Goal: Information Seeking & Learning: Check status

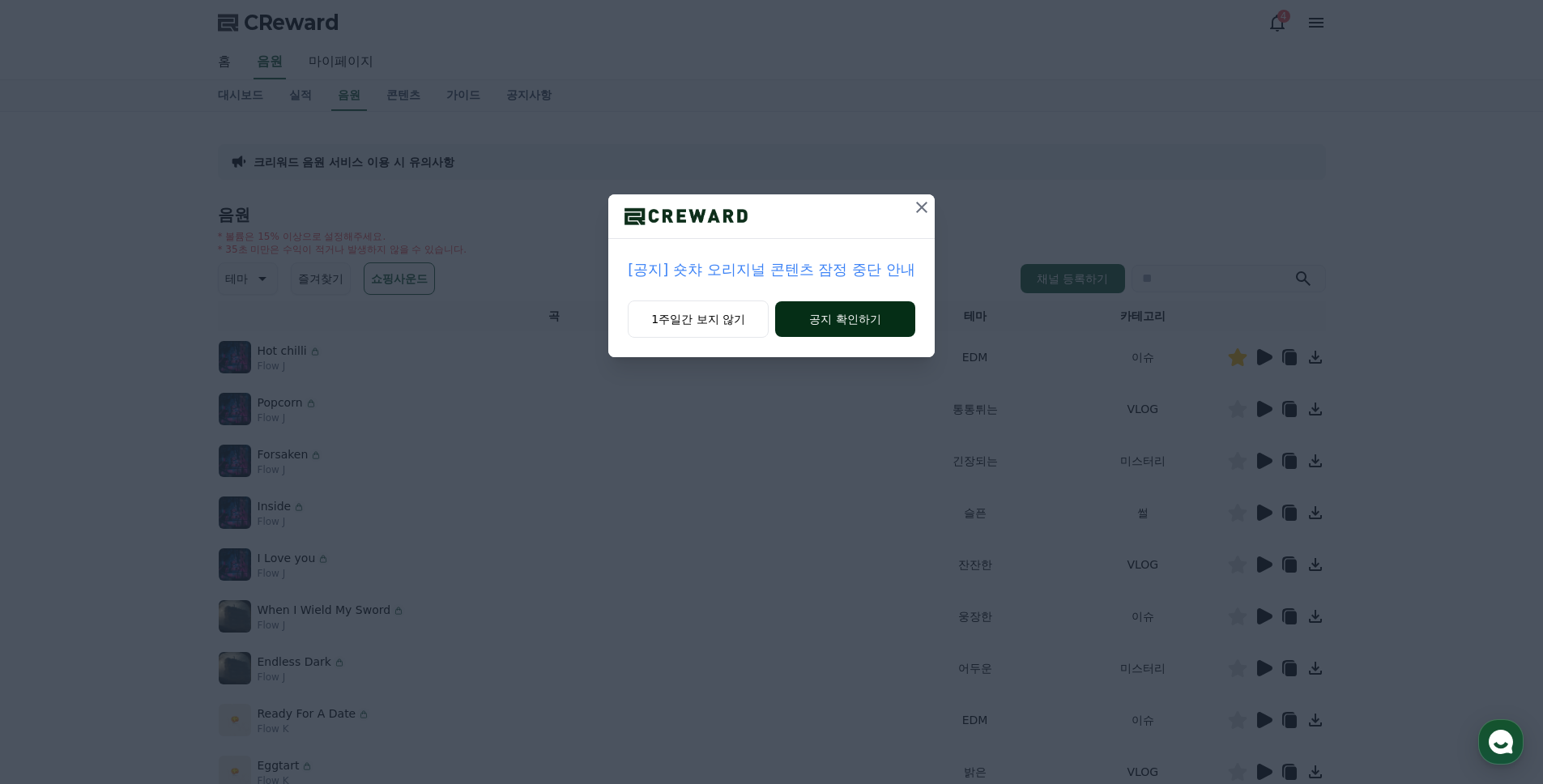
click at [882, 308] on button "공지 확인하기" at bounding box center [844, 319] width 140 height 35
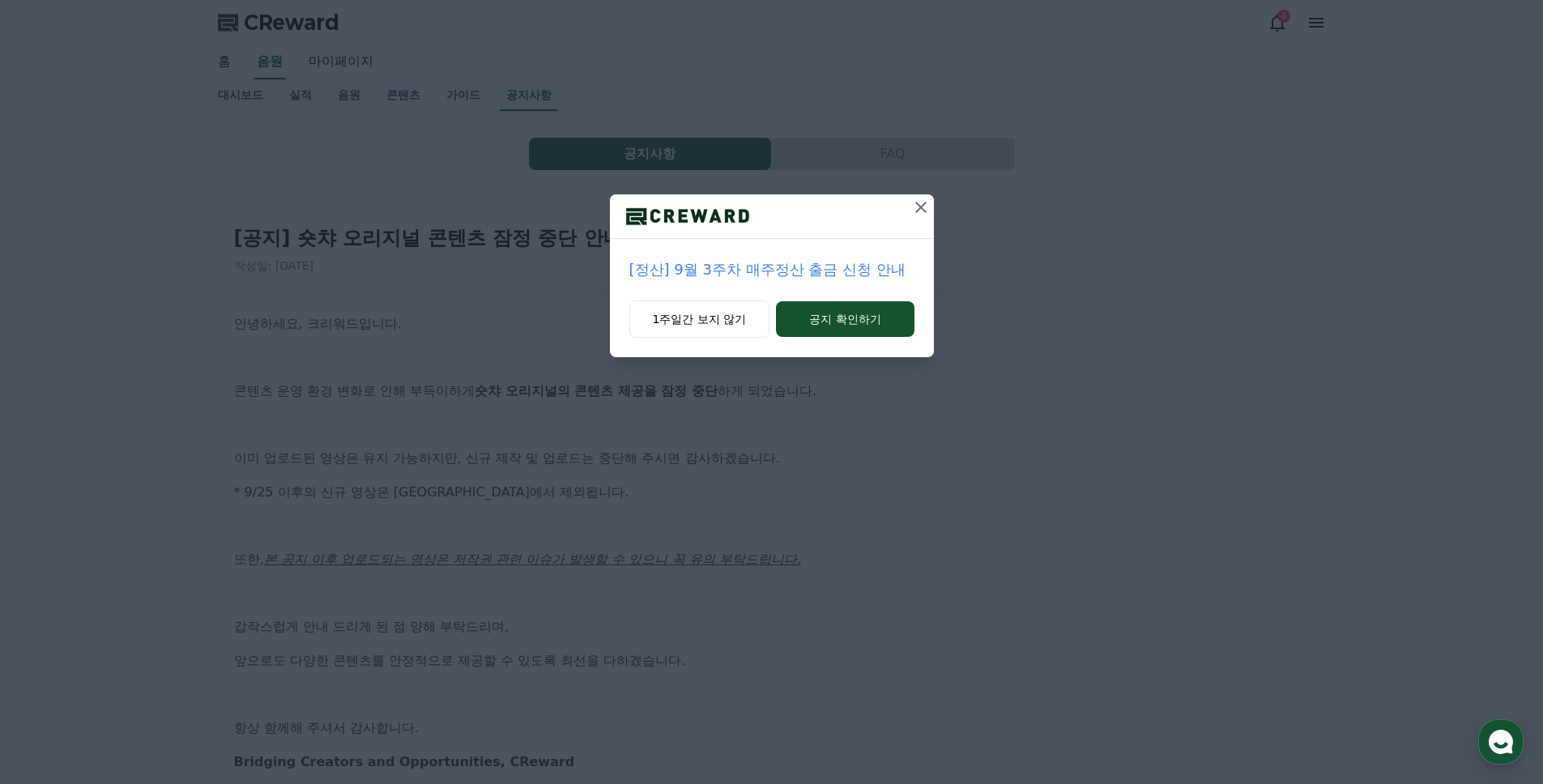
click at [921, 200] on icon at bounding box center [921, 207] width 19 height 19
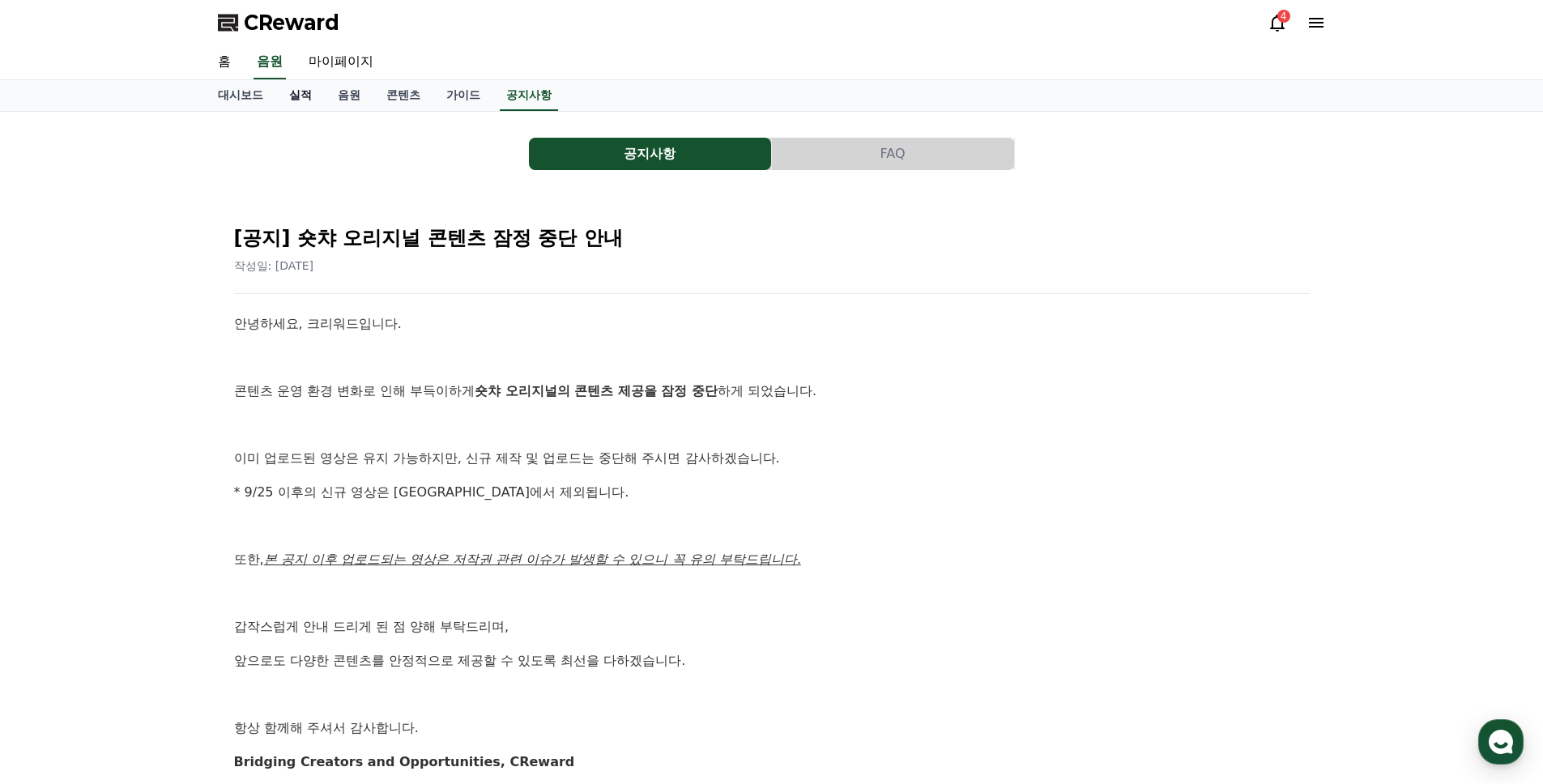
click at [303, 94] on link "실적" at bounding box center [300, 95] width 49 height 31
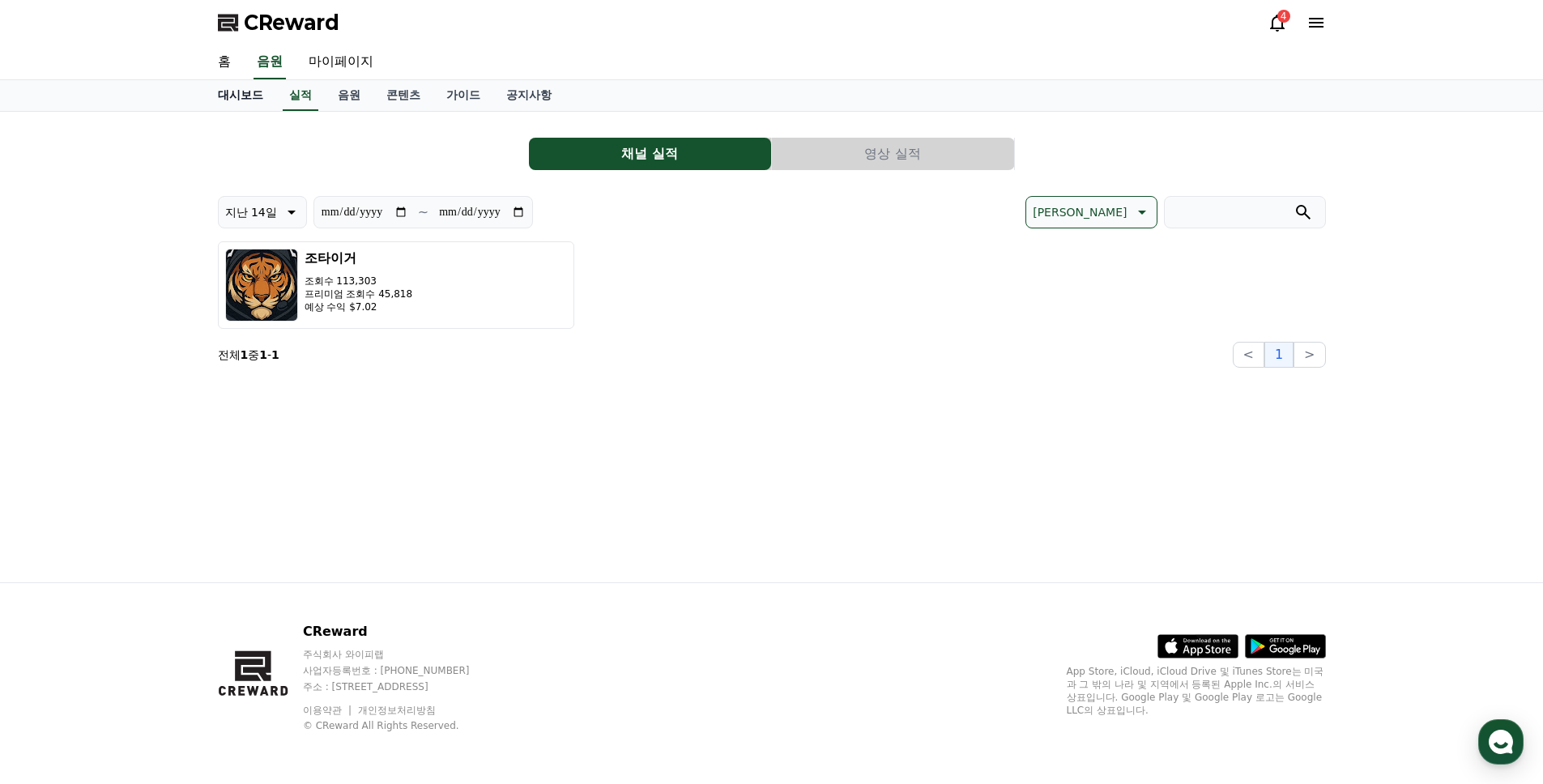
click at [247, 95] on link "대시보드" at bounding box center [240, 95] width 72 height 31
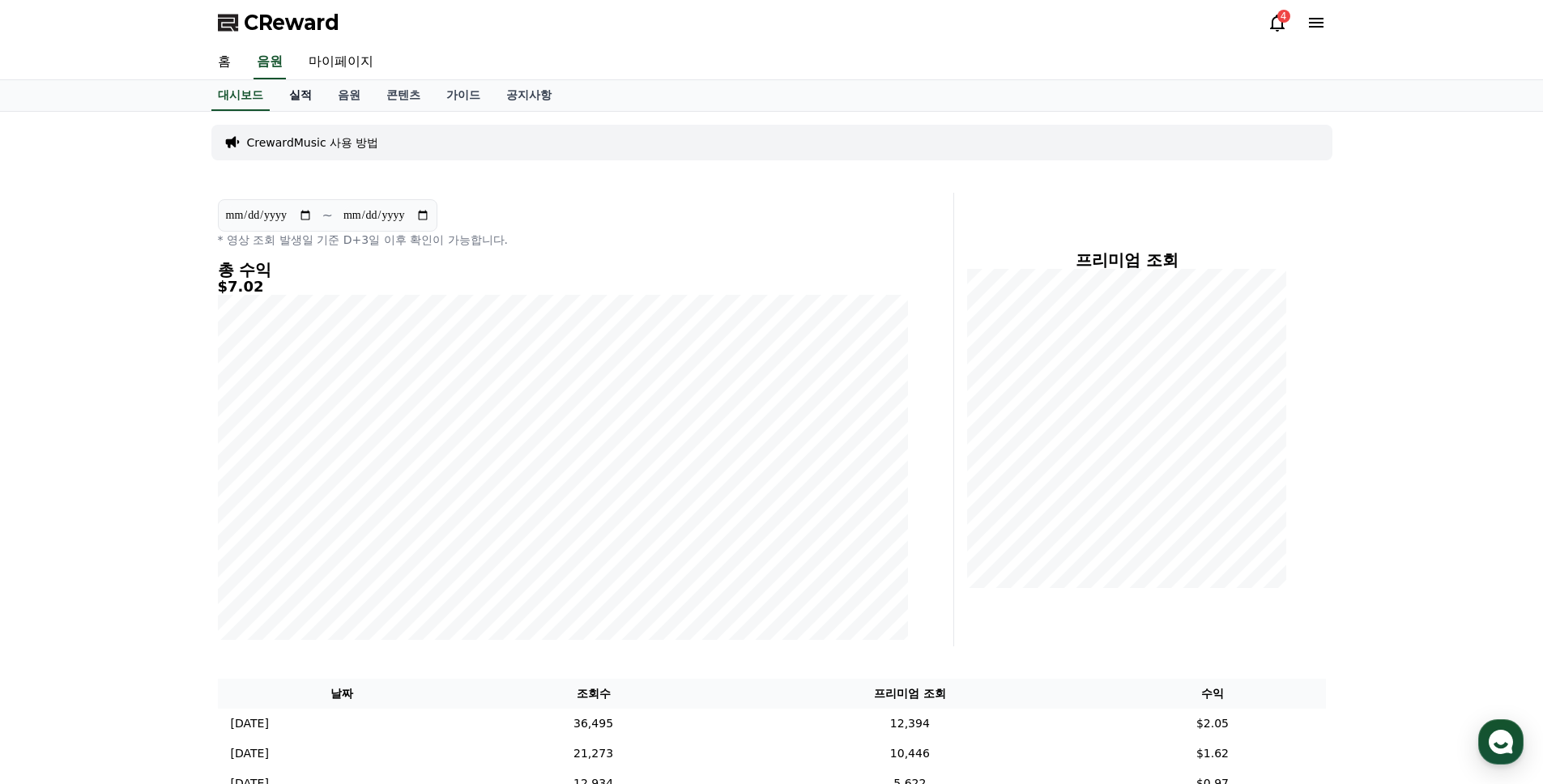
click at [299, 95] on link "실적" at bounding box center [300, 95] width 49 height 31
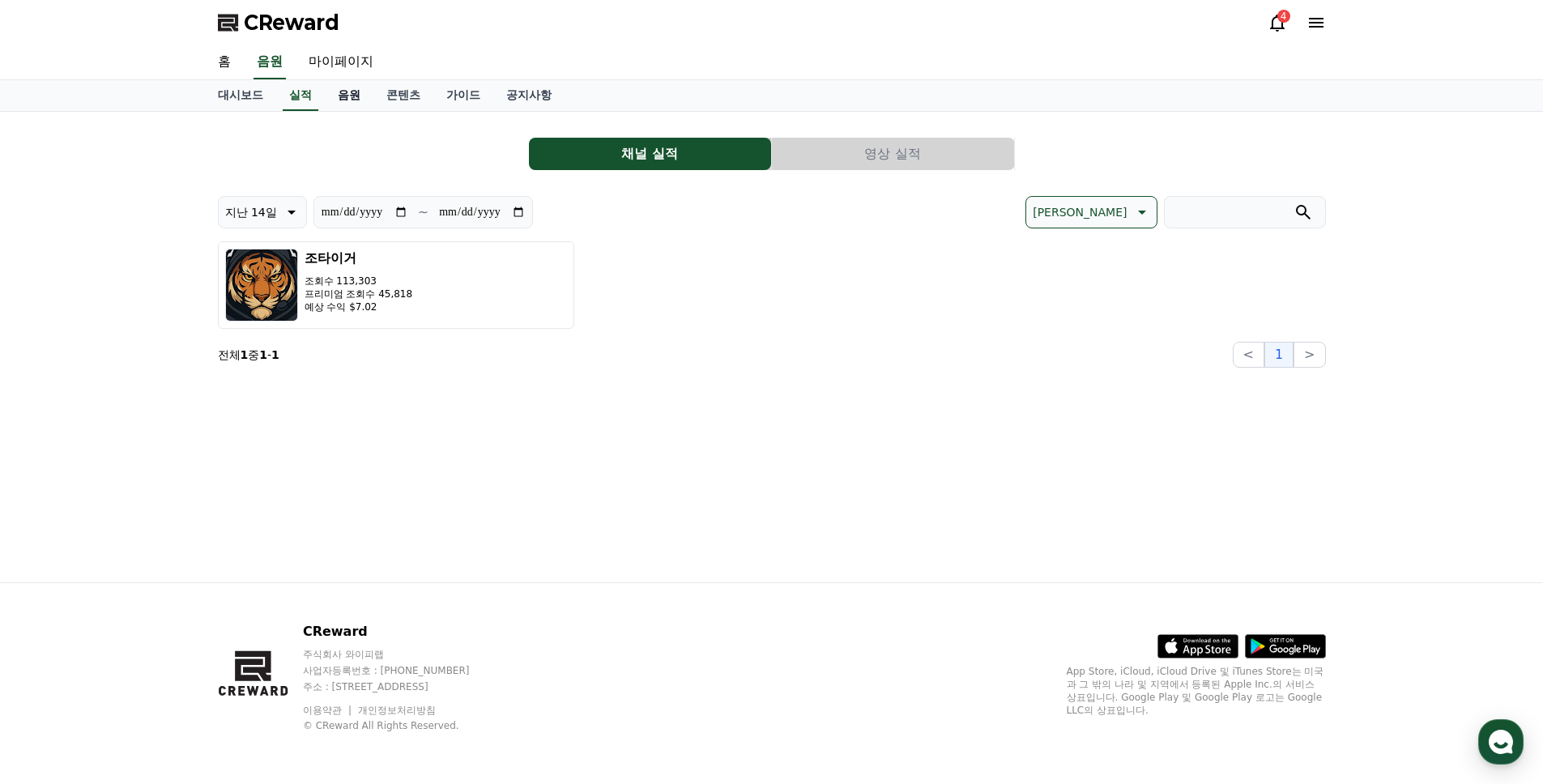
click at [348, 97] on link "음원" at bounding box center [348, 95] width 49 height 31
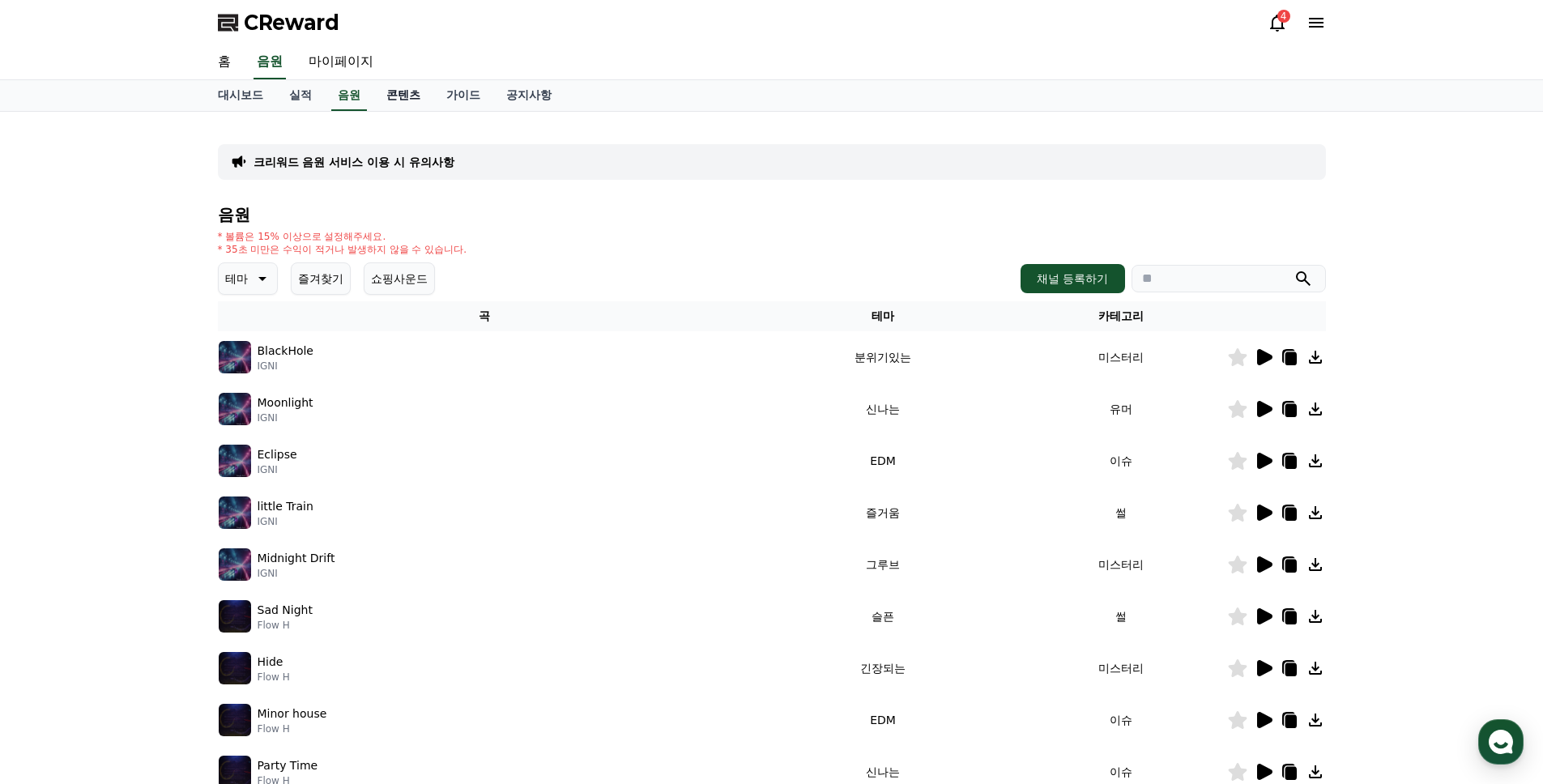
click at [412, 95] on link "콘텐츠" at bounding box center [403, 95] width 60 height 31
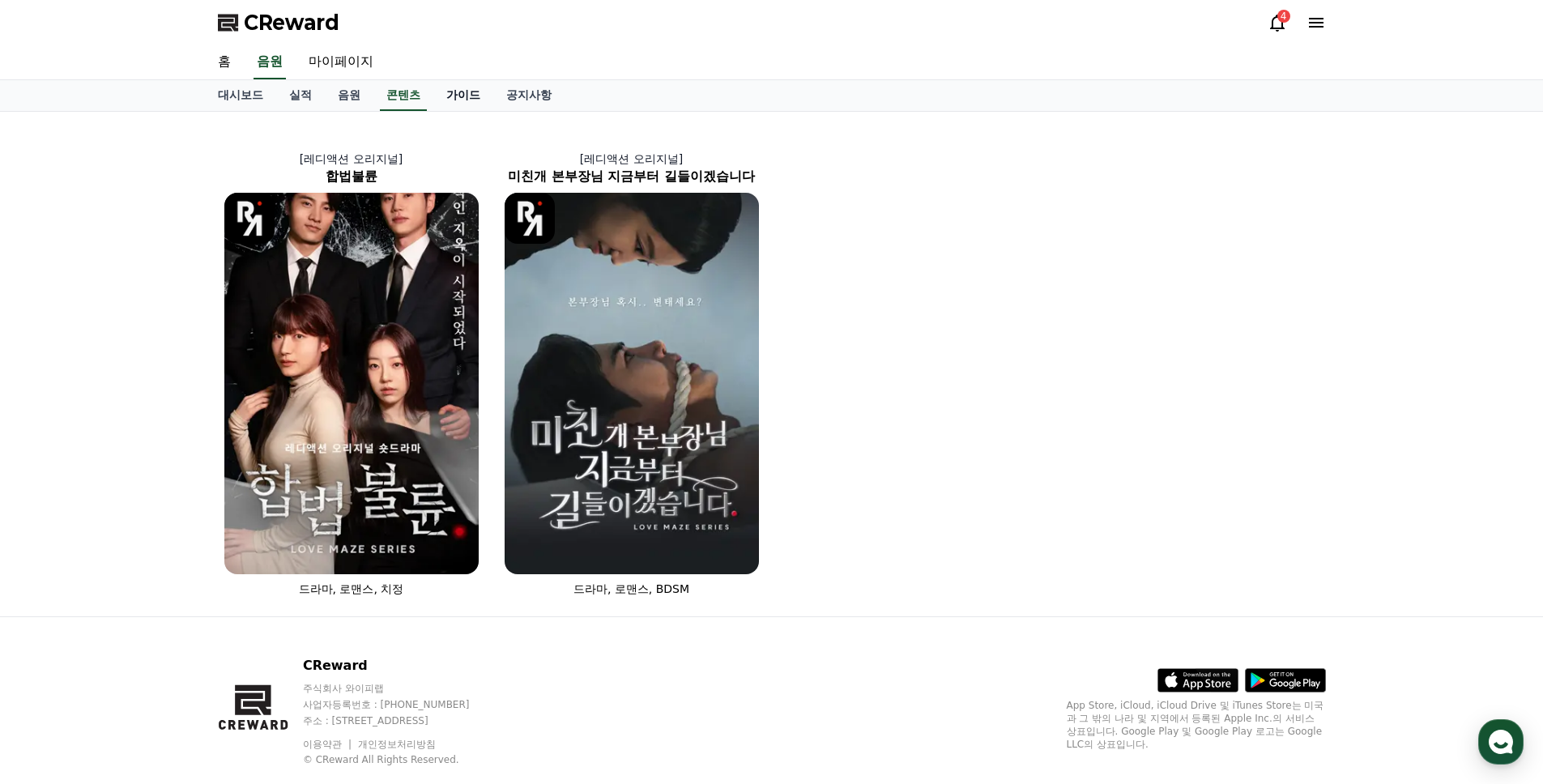
click at [470, 95] on link "가이드" at bounding box center [463, 95] width 60 height 31
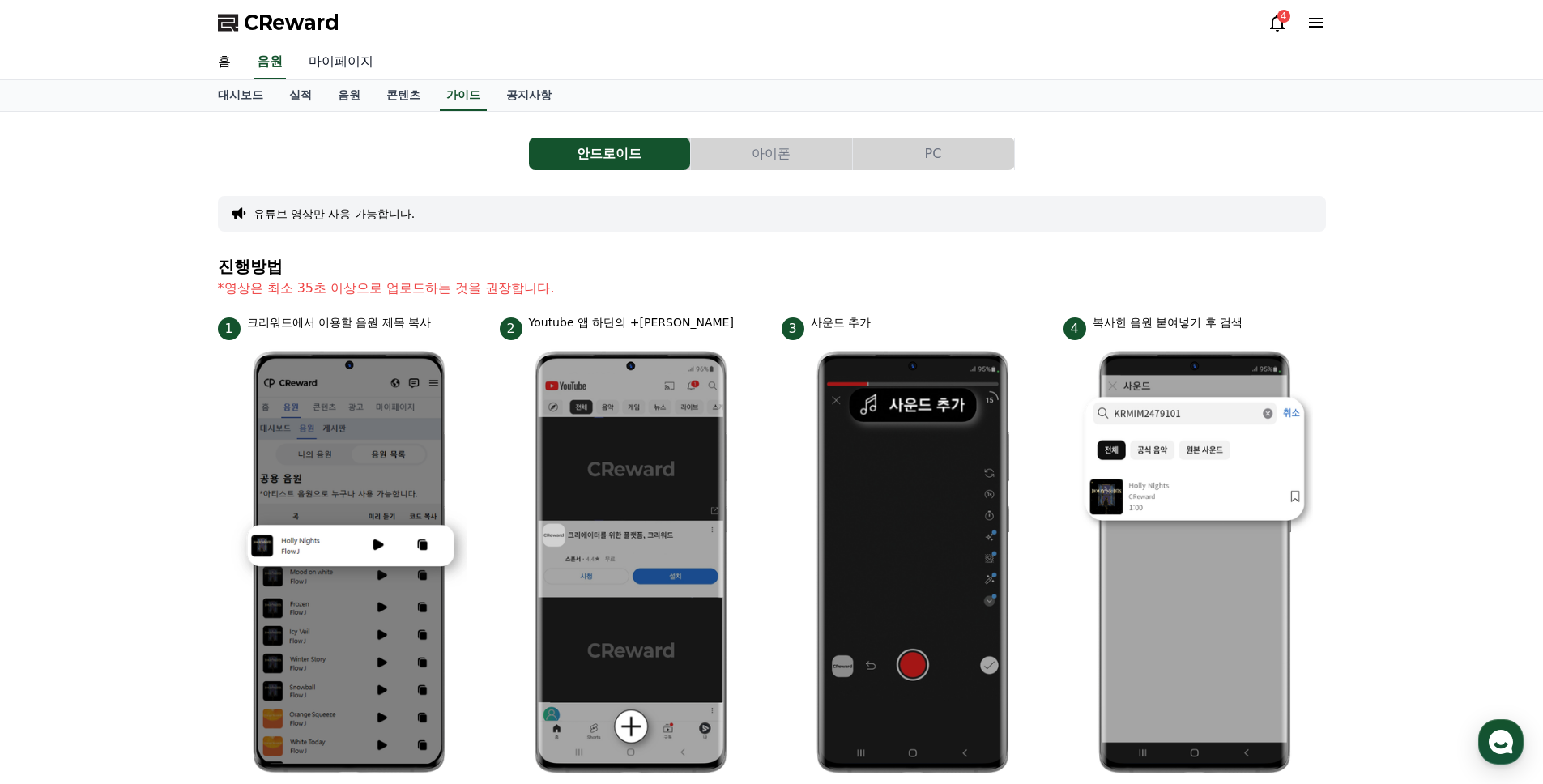
click at [347, 56] on link "마이페이지" at bounding box center [341, 63] width 91 height 34
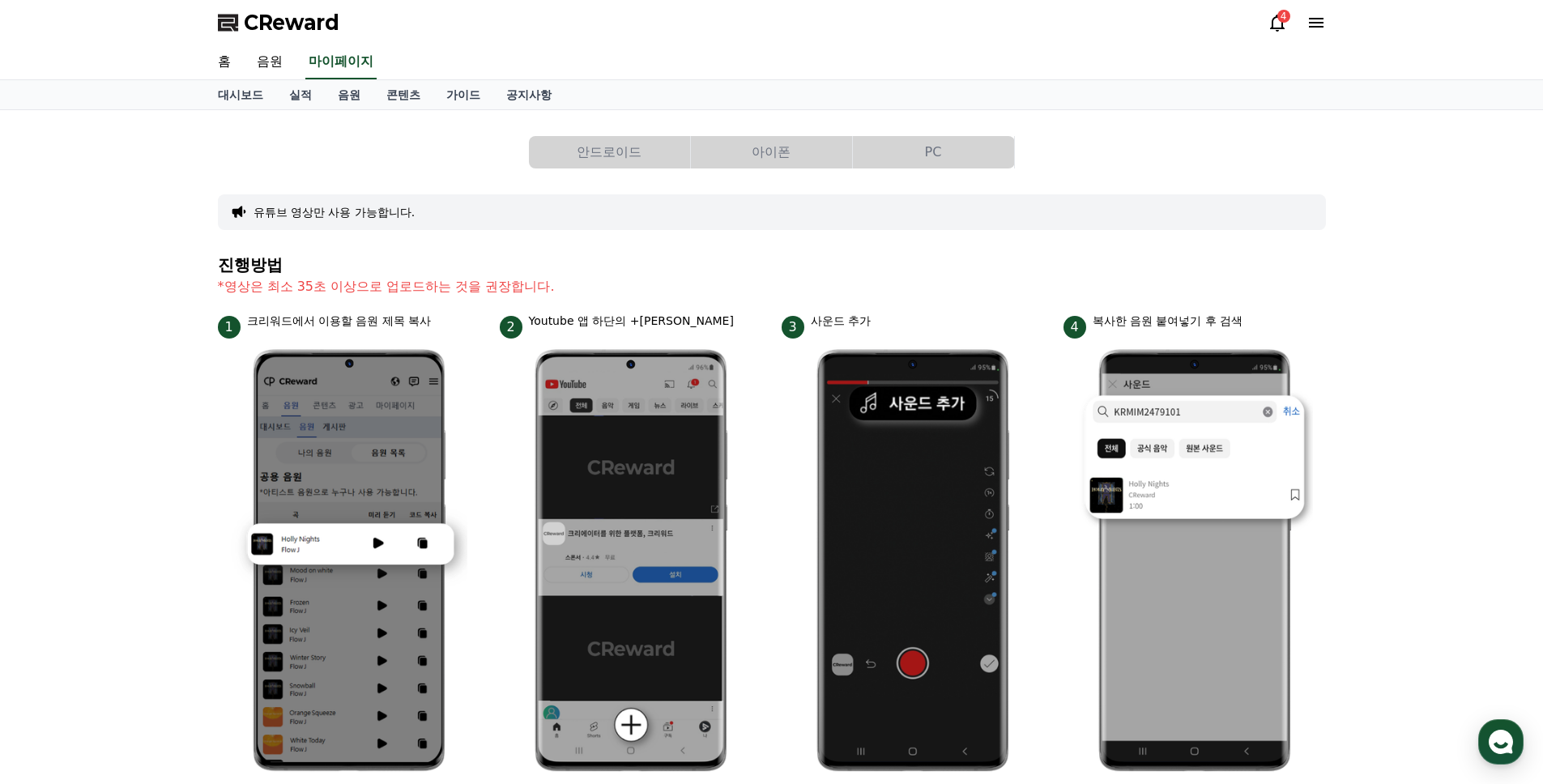
select select "**********"
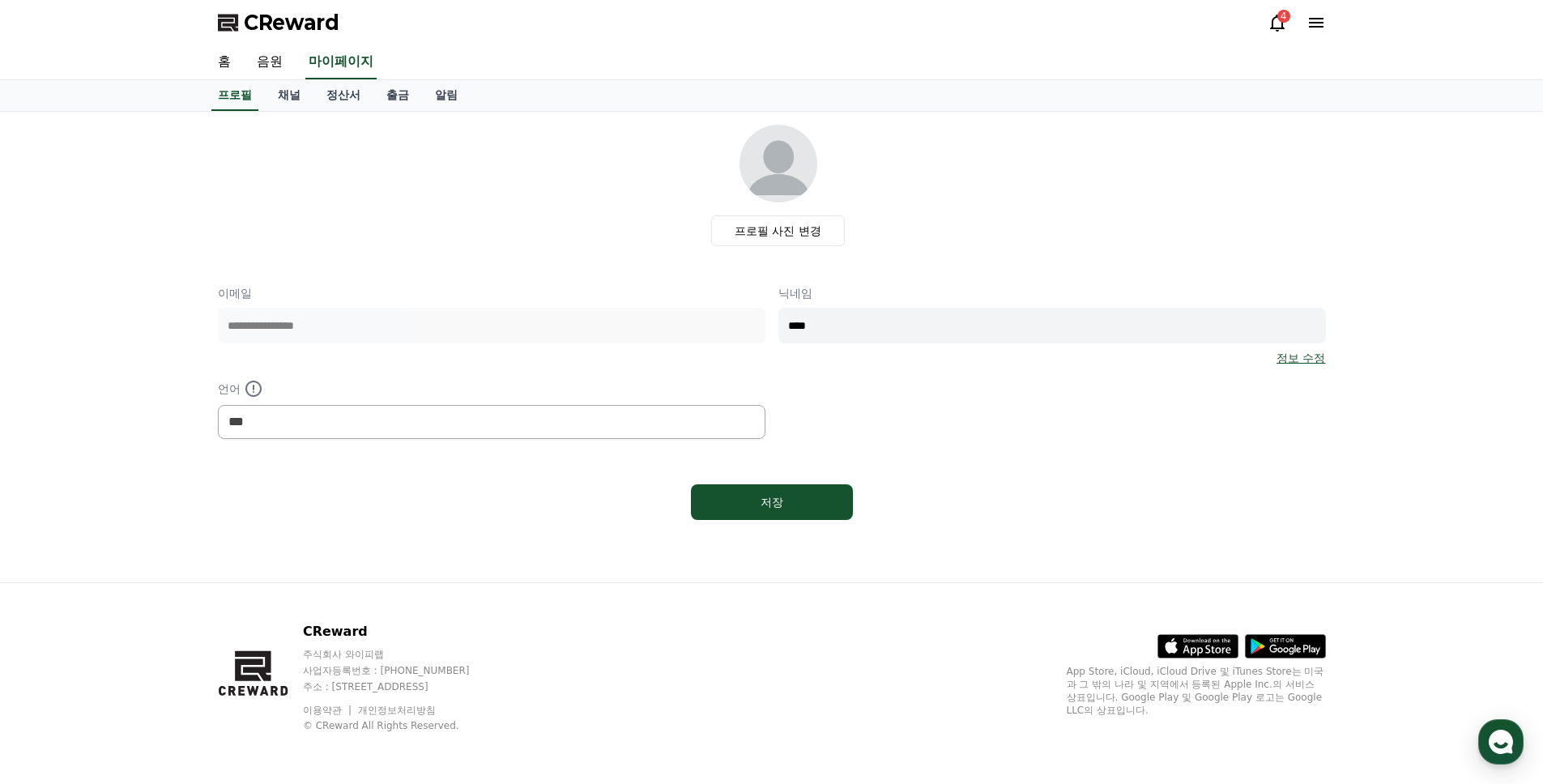
click at [1268, 24] on icon at bounding box center [1278, 23] width 19 height 19
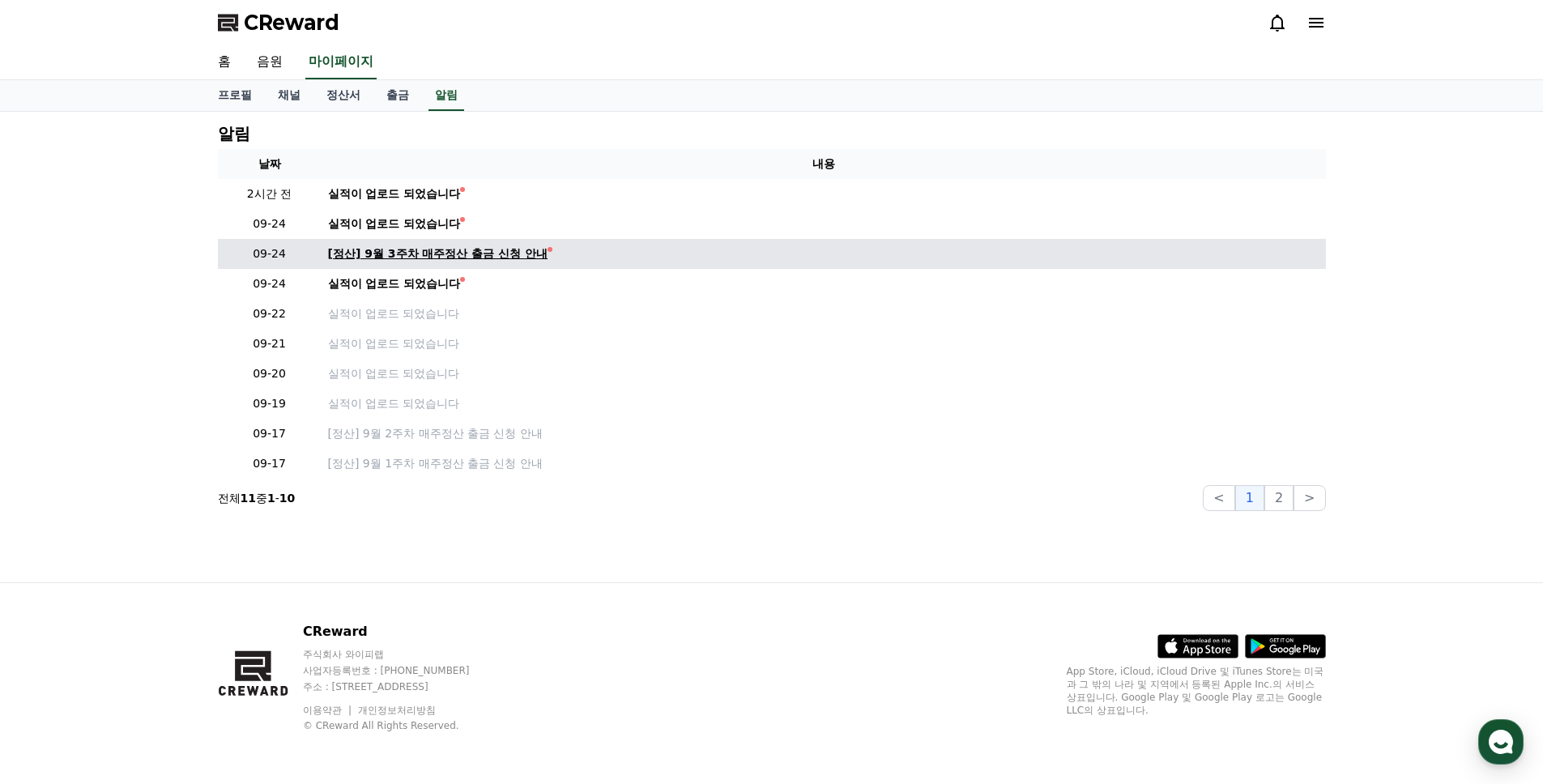
click at [426, 245] on div "[정산] 9월 3주차 매주정산 출금 신청 안내" at bounding box center [438, 254] width 220 height 17
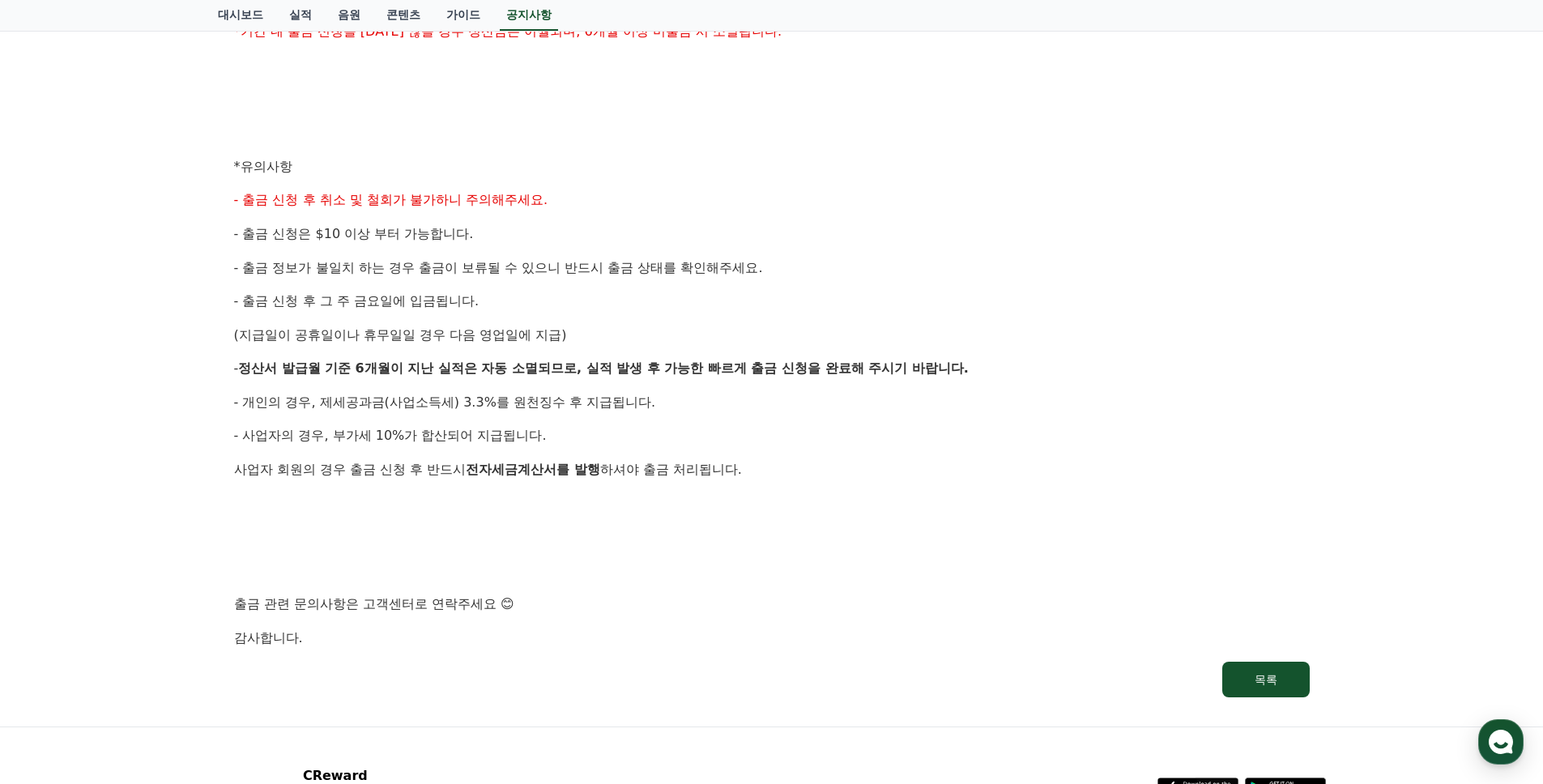
scroll to position [648, 0]
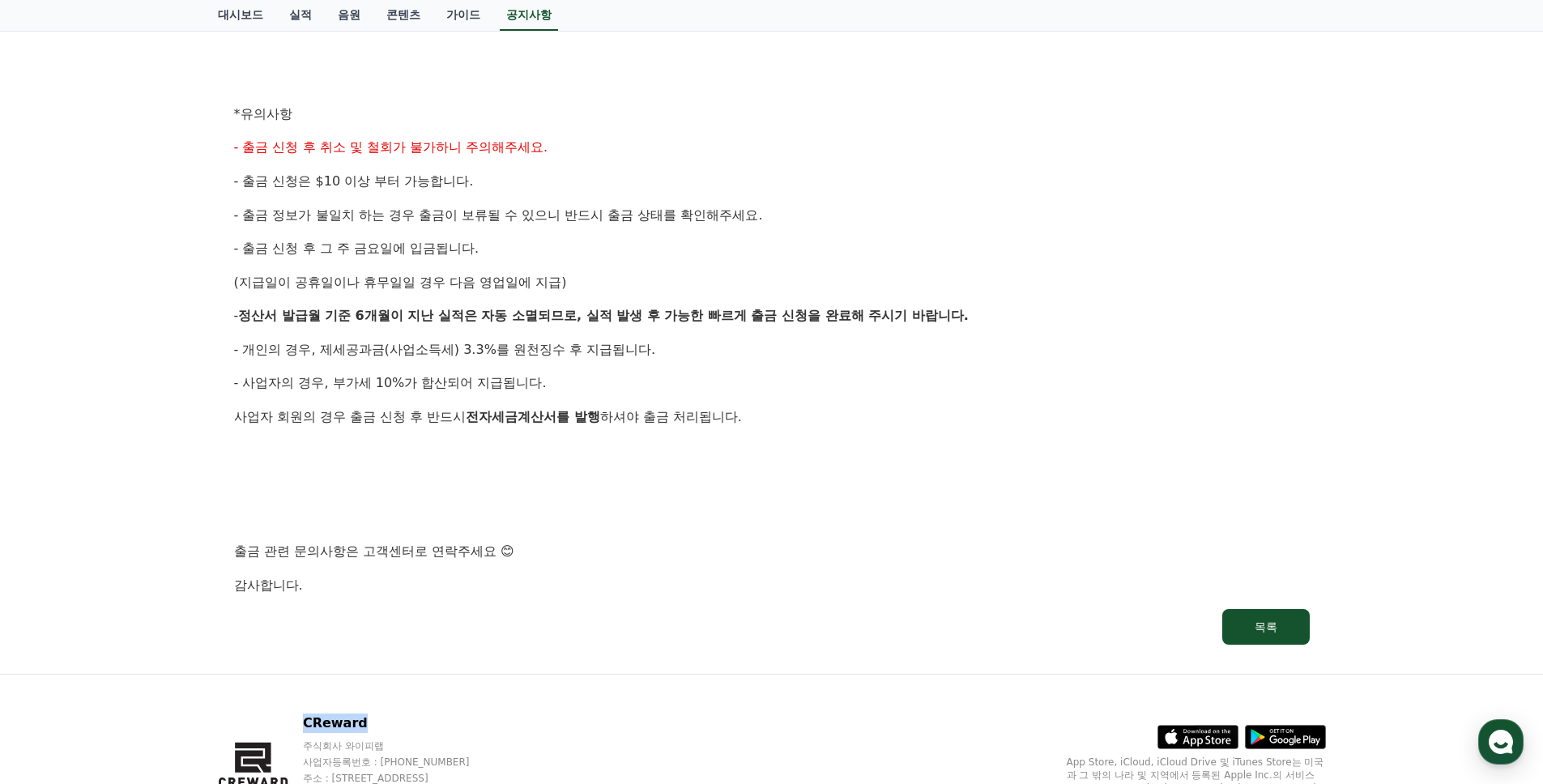
drag, startPoint x: 306, startPoint y: 718, endPoint x: 372, endPoint y: 721, distance: 66.1
click at [372, 721] on div "CReward 주식회사 와이피랩 사업자등록번호 : [PHONE_NUMBER] 주소 : [STREET_ADDRESS] 이용약관 개인정보처리방침 …" at bounding box center [359, 768] width 283 height 110
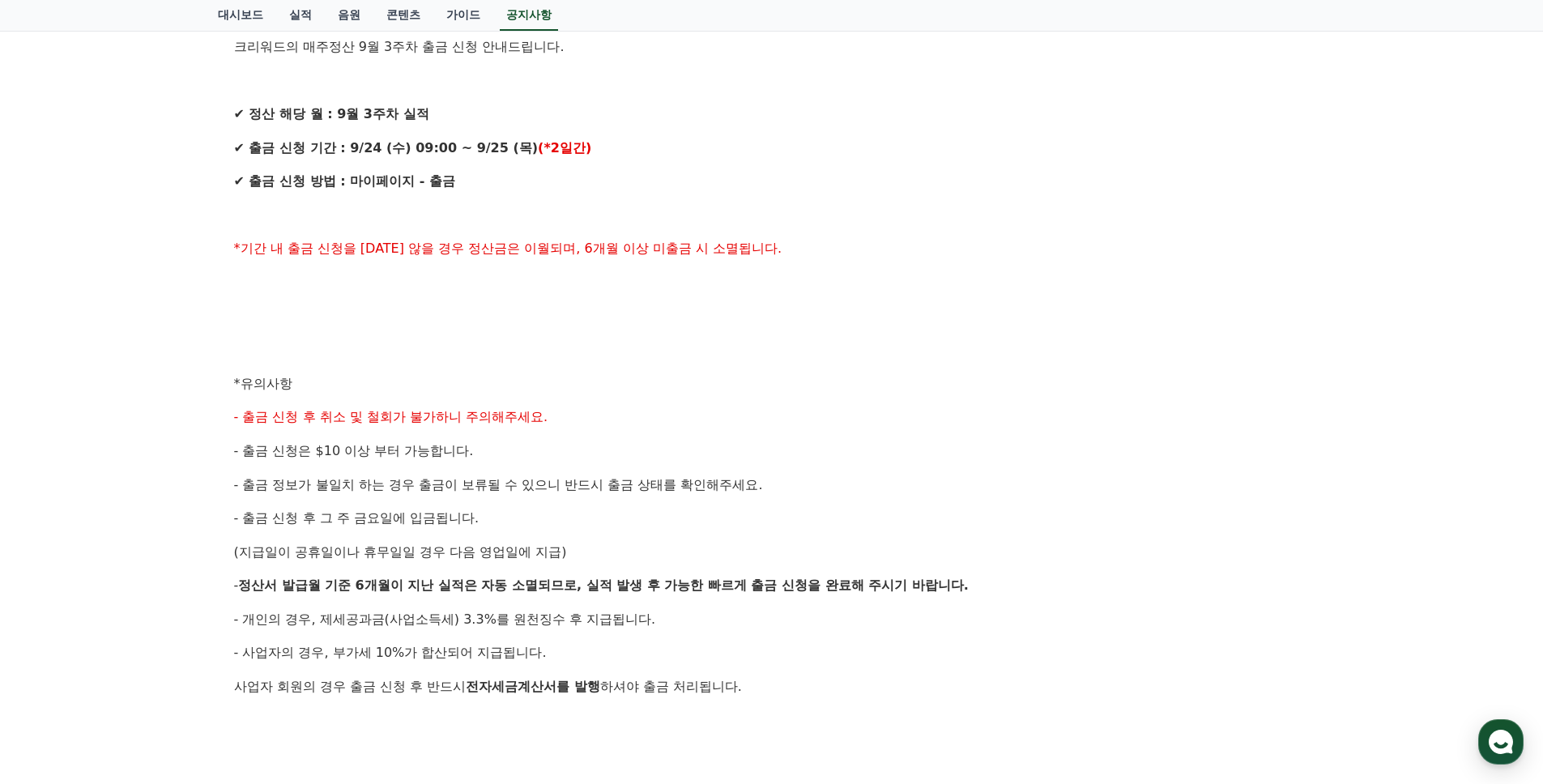
scroll to position [324, 0]
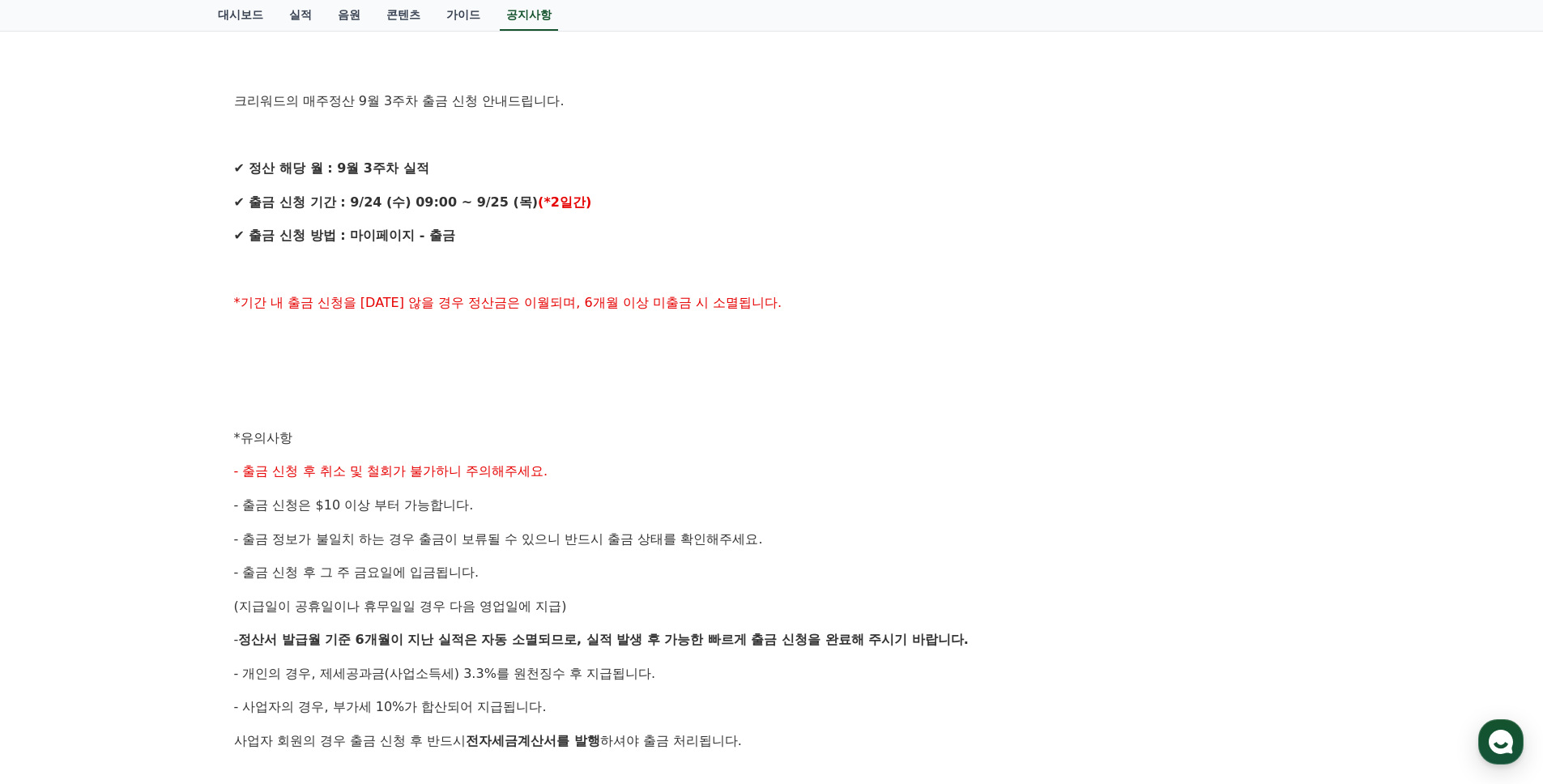
click at [1083, 453] on div "안녕하세요, 크리워드입니다. 크리워드의 매주정산 9월 3주차 출금 신청 안내드립니다. ✔ 정산 해당 월 : 9월 3주차 실적 ✔ 출금 신청 기…" at bounding box center [771, 454] width 1075 height 930
